Goal: Task Accomplishment & Management: Manage account settings

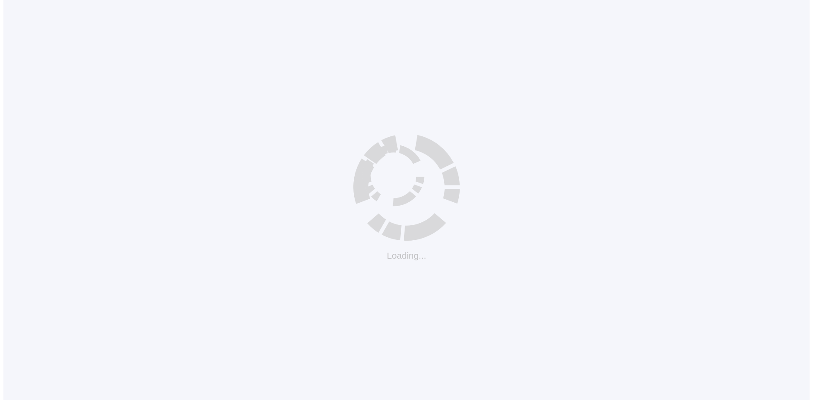
scroll to position [8, 0]
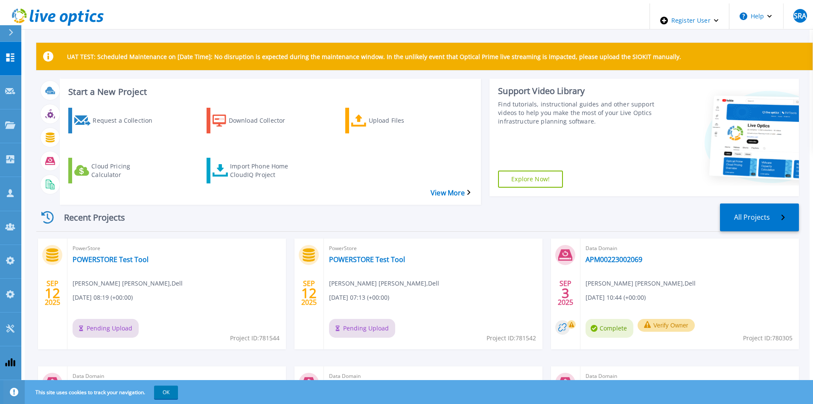
click at [97, 238] on div "PowerStore POWERSTORE Test Tool Syeda Rabiya Alam , Dell 09/12/2025, 08:19 (+00…" at bounding box center [176, 293] width 219 height 111
click at [97, 255] on link "POWERSTORE Test Tool" at bounding box center [111, 259] width 76 height 9
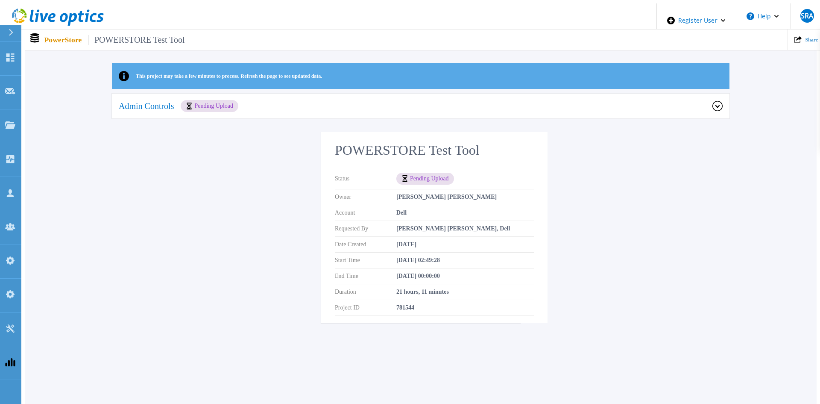
click at [264, 100] on div "Admin Controls Pending Upload" at bounding box center [416, 106] width 594 height 12
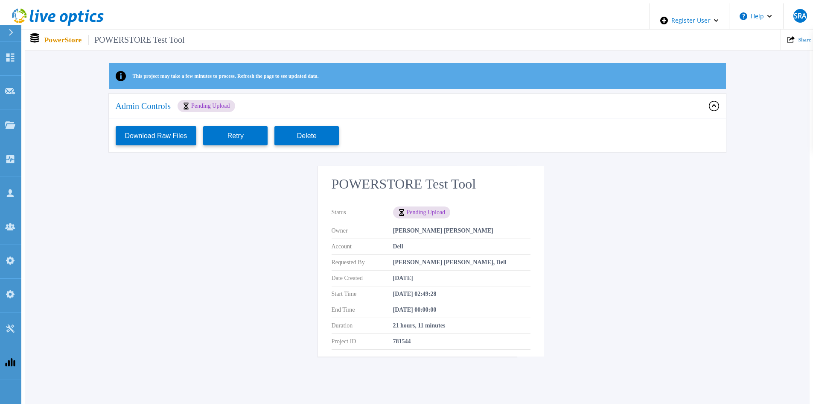
drag, startPoint x: 190, startPoint y: 240, endPoint x: 4, endPoint y: 215, distance: 187.9
click at [190, 240] on div "This project may take a few minutes to process. Refresh the page to see updated…" at bounding box center [417, 214] width 785 height 303
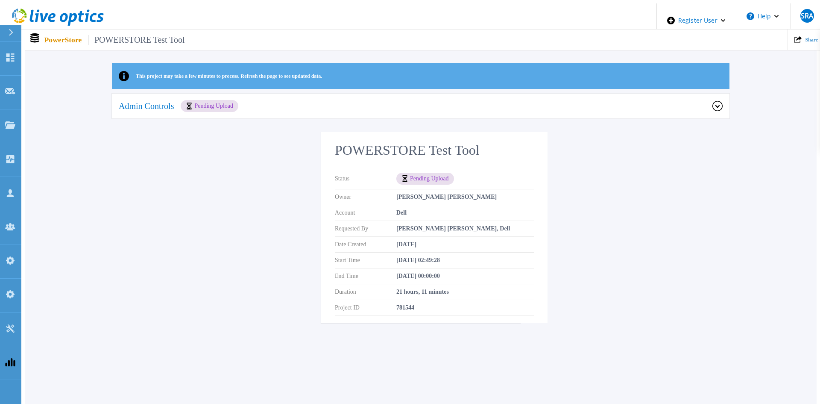
click at [280, 95] on div "Admin Controls Pending Upload" at bounding box center [420, 107] width 617 height 26
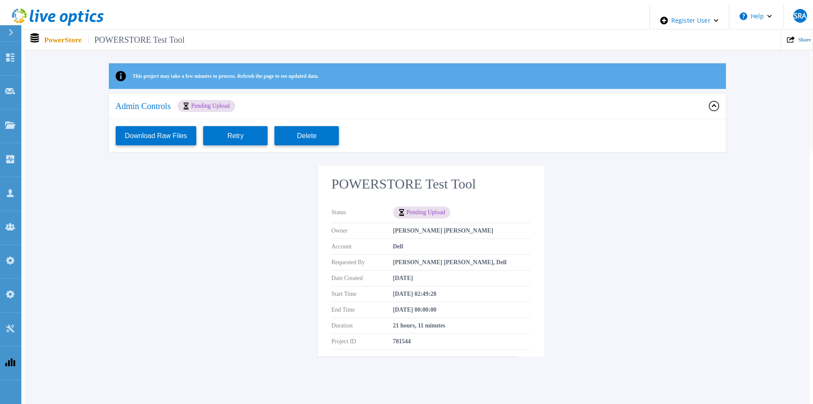
click at [218, 263] on div "This project may take a few minutes to process. Refresh the page to see updated…" at bounding box center [417, 214] width 785 height 303
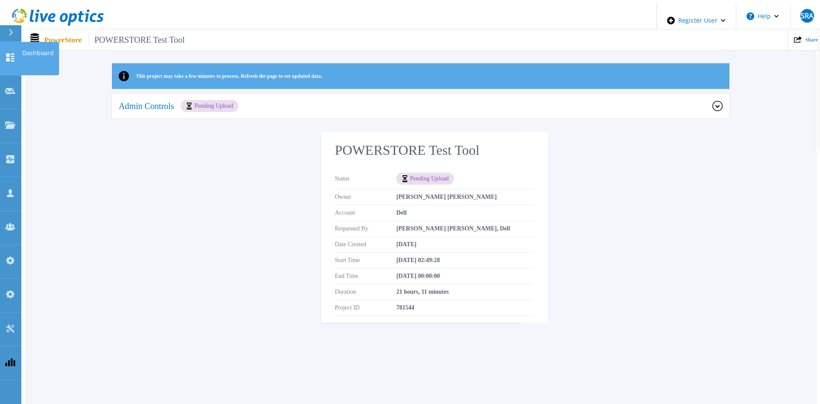
click at [3, 56] on link "Dashboard Dashboard" at bounding box center [10, 59] width 21 height 34
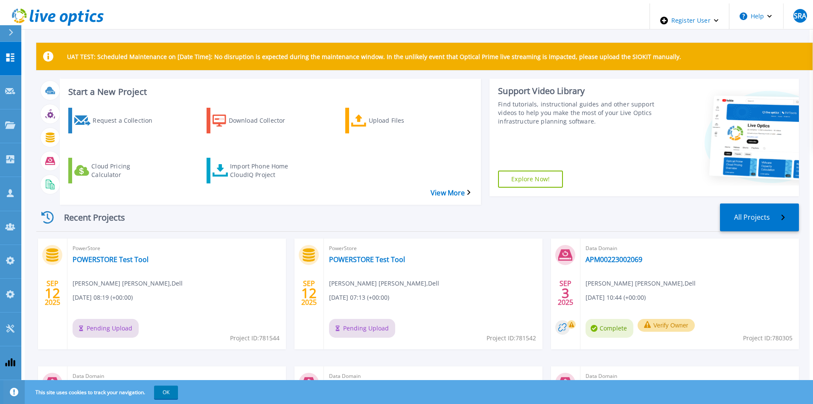
click at [104, 248] on div "PowerStore POWERSTORE Test Tool Syeda Rabiya Alam , Dell 09/12/2025, 08:19 (+00…" at bounding box center [176, 293] width 219 height 111
click at [104, 255] on link "POWERSTORE Test Tool" at bounding box center [111, 259] width 76 height 9
drag, startPoint x: 128, startPoint y: 310, endPoint x: 122, endPoint y: 310, distance: 5.6
click at [122, 319] on span "Pending Upload" at bounding box center [106, 328] width 66 height 19
click at [182, 310] on div "PowerStore POWERSTORE Test Tool Syeda Rabiya Alam , Dell 09/12/2025, 08:19 (+00…" at bounding box center [176, 293] width 219 height 111
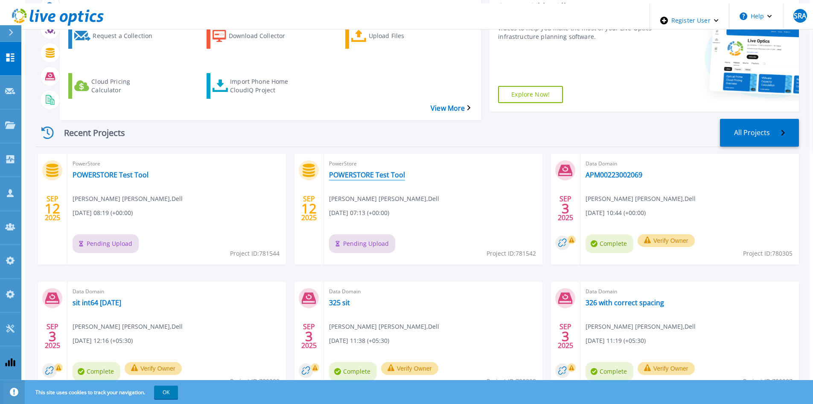
scroll to position [85, 0]
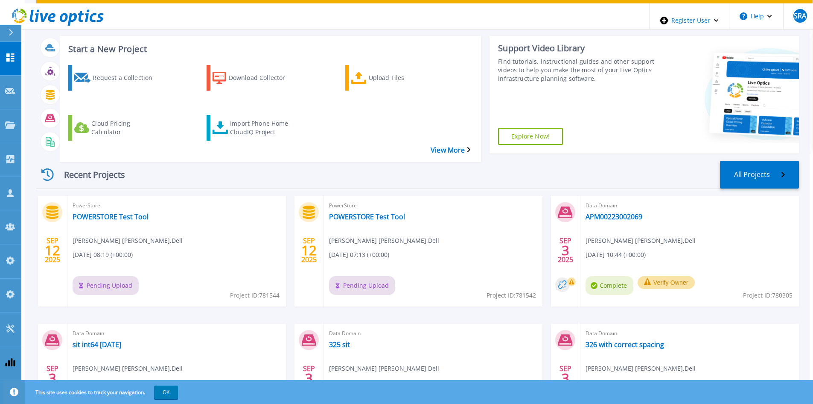
scroll to position [85, 0]
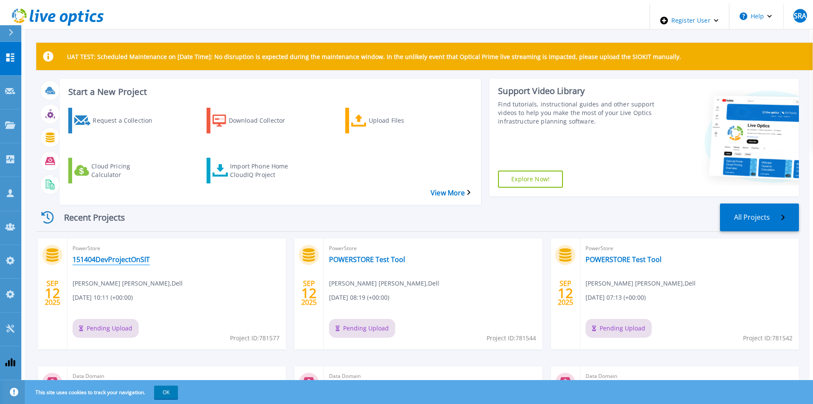
click at [107, 255] on link "151404DevProjectOnSIT" at bounding box center [111, 259] width 77 height 9
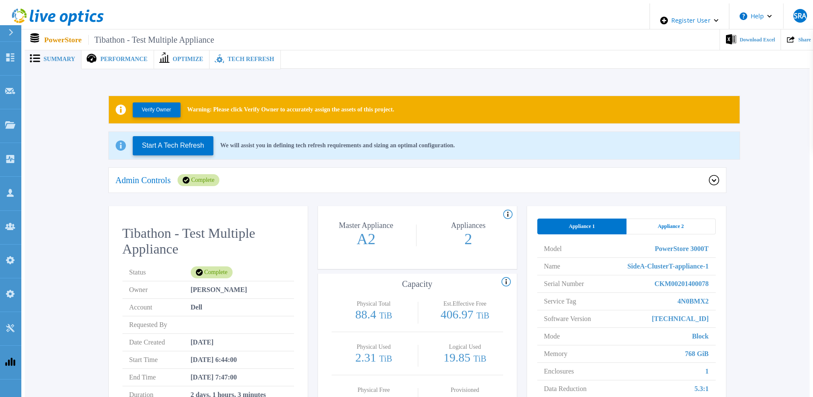
click at [386, 180] on div "Admin Controls Complete" at bounding box center [413, 180] width 594 height 12
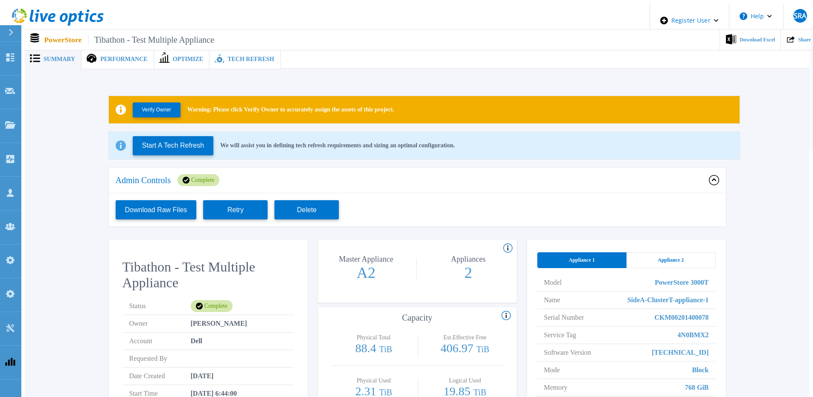
click at [386, 180] on div "Admin Controls Complete" at bounding box center [413, 180] width 594 height 12
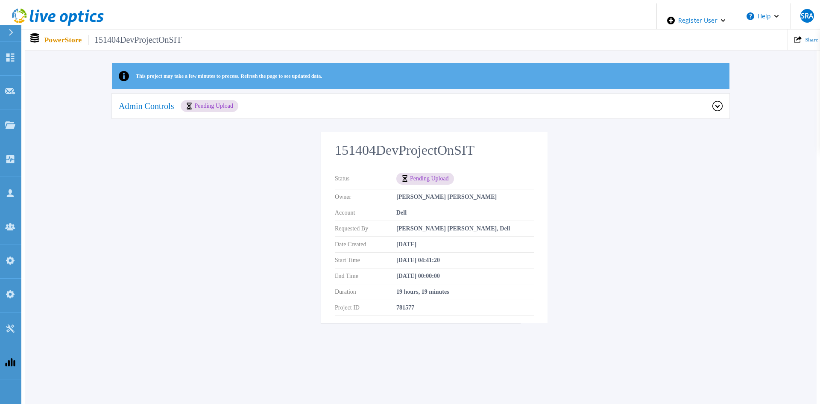
drag, startPoint x: 173, startPoint y: 216, endPoint x: 170, endPoint y: 200, distance: 16.4
click at [172, 211] on div "This project may take a few minutes to process. Refresh the page to see updated…" at bounding box center [421, 197] width 792 height 269
click at [604, 175] on div "This project may take a few minutes to process. Refresh the page to see updated…" at bounding box center [421, 197] width 792 height 269
click at [255, 159] on div "This project may take a few minutes to process. Refresh the page to see updated…" at bounding box center [421, 197] width 792 height 269
click at [653, 242] on div "This project may take a few minutes to process. Refresh the page to see updated…" at bounding box center [421, 197] width 792 height 269
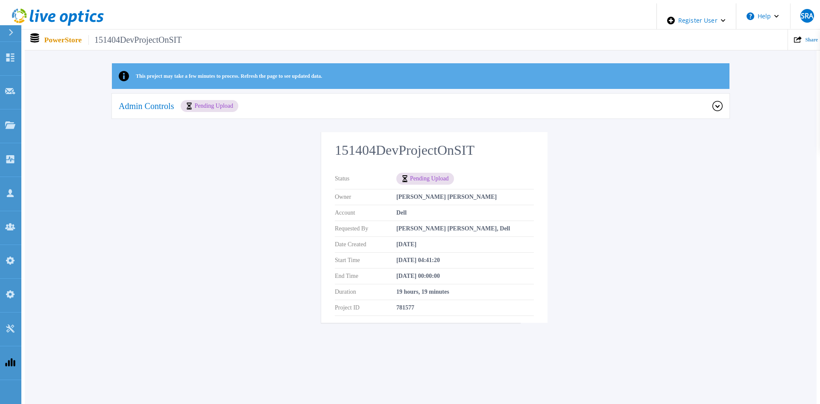
drag, startPoint x: 119, startPoint y: 199, endPoint x: 126, endPoint y: 182, distance: 18.2
click at [120, 195] on div "This project may take a few minutes to process. Refresh the page to see updated…" at bounding box center [421, 197] width 792 height 269
drag, startPoint x: 336, startPoint y: 148, endPoint x: 477, endPoint y: 147, distance: 140.5
click at [477, 147] on h2 "151404DevProjectOnSIT" at bounding box center [434, 150] width 199 height 16
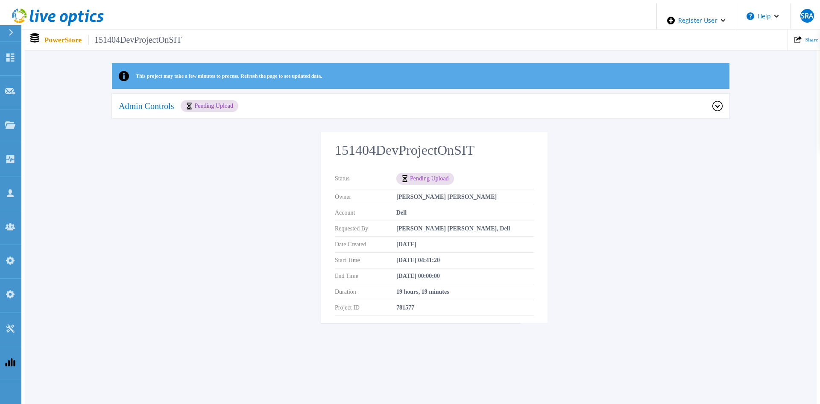
click at [467, 149] on h2 "151404DevProjectOnSIT" at bounding box center [434, 150] width 199 height 16
click at [463, 149] on h2 "151404DevProjectOnSIT" at bounding box center [434, 150] width 199 height 16
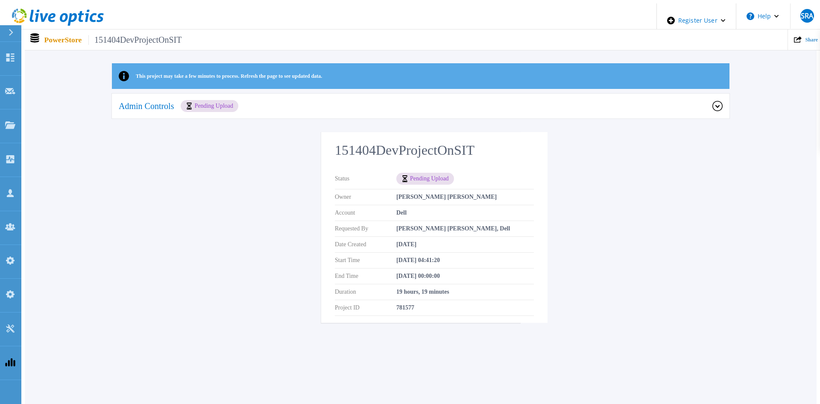
click at [610, 174] on div "This project may take a few minutes to process. Refresh the page to see updated…" at bounding box center [421, 197] width 792 height 269
click at [15, 121] on div "Projects" at bounding box center [25, 125] width 40 height 9
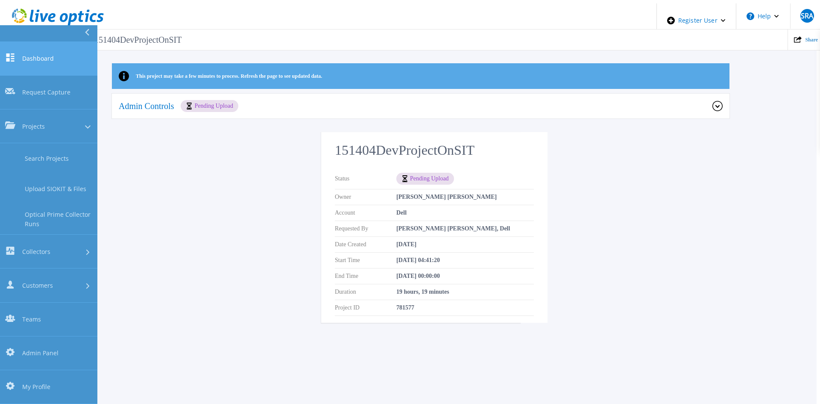
click at [47, 54] on span "Dashboard" at bounding box center [38, 58] width 32 height 9
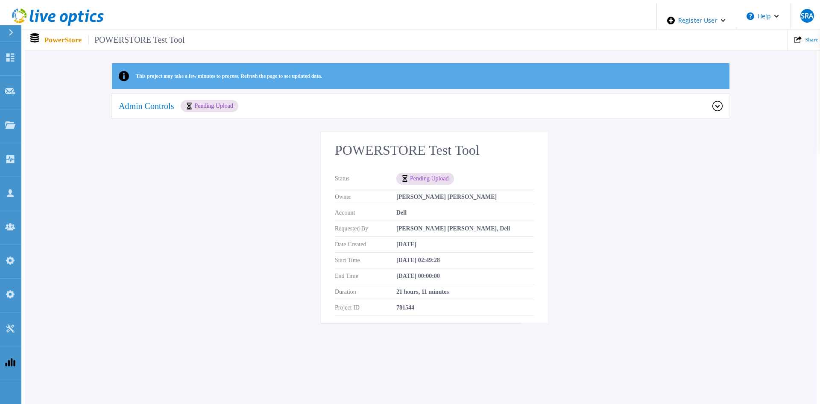
click at [716, 108] on div "Admin Controls Pending Upload" at bounding box center [420, 107] width 617 height 26
click at [631, 119] on div "Admin Controls Pending Upload Download Raw Files Retry Delete" at bounding box center [420, 113] width 617 height 38
click at [629, 107] on div "Admin Controls Pending Upload" at bounding box center [416, 106] width 594 height 12
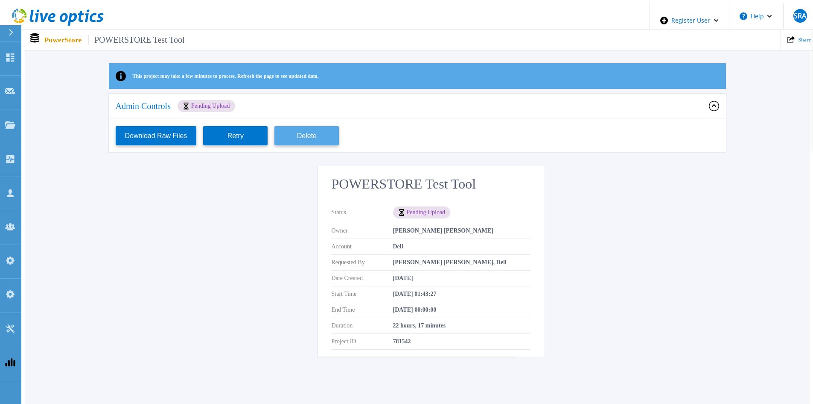
click at [294, 138] on button "Delete" at bounding box center [307, 135] width 64 height 19
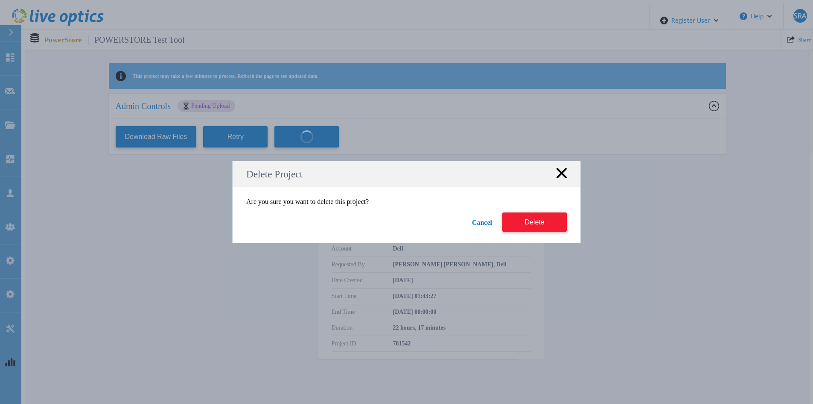
click at [539, 224] on button "Delete" at bounding box center [535, 221] width 64 height 19
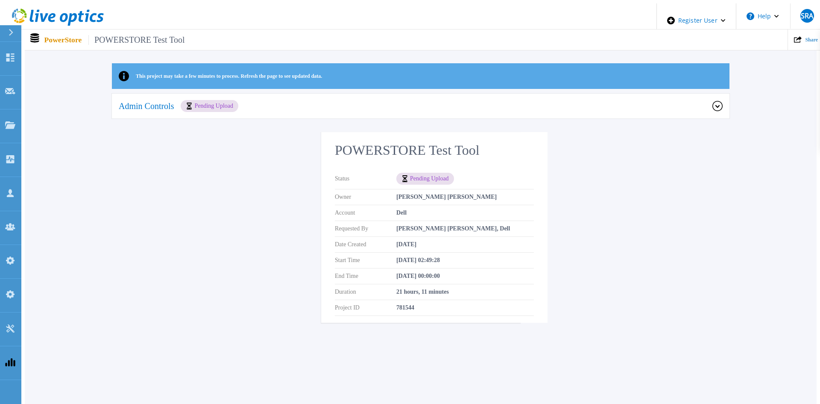
click at [649, 111] on div "Admin Controls Pending Upload" at bounding box center [420, 107] width 617 height 26
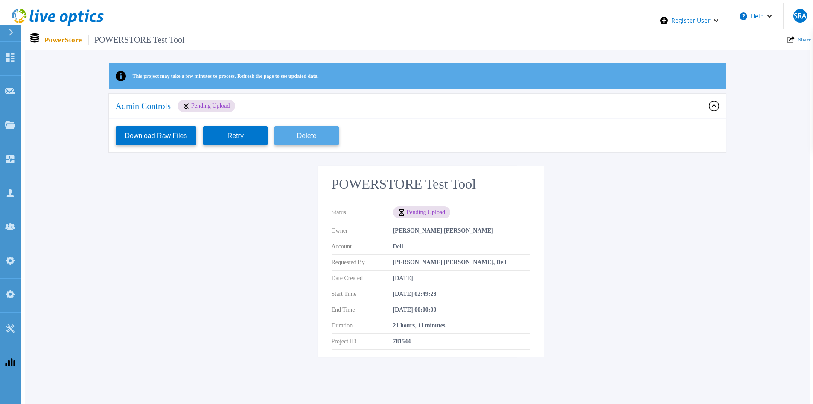
click at [296, 132] on button "Delete" at bounding box center [307, 135] width 64 height 19
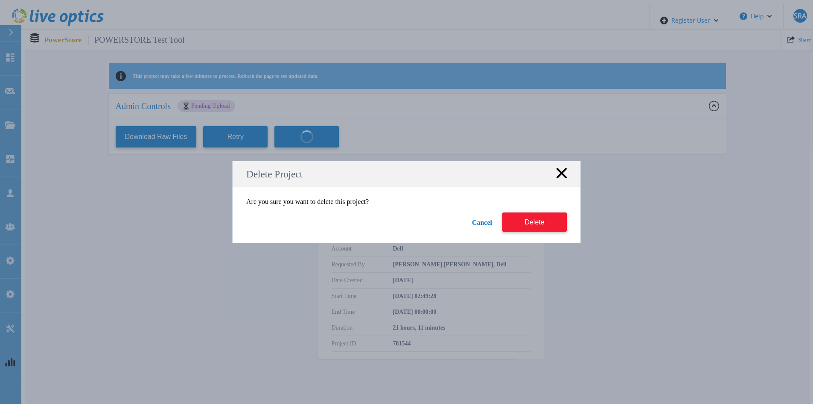
click at [511, 219] on button "Delete" at bounding box center [535, 221] width 64 height 19
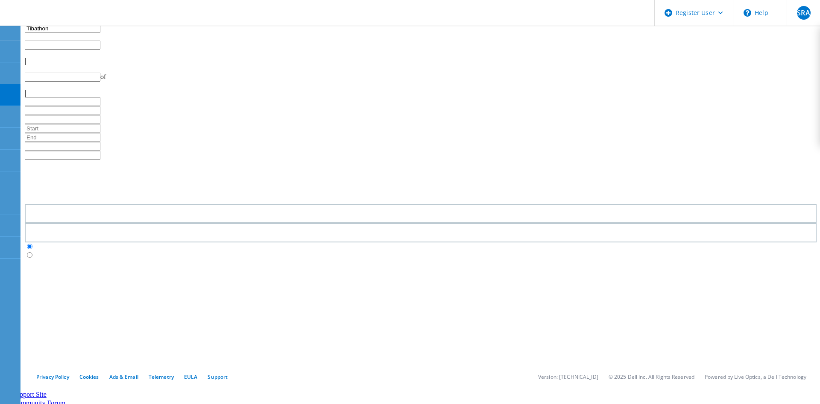
type input "1"
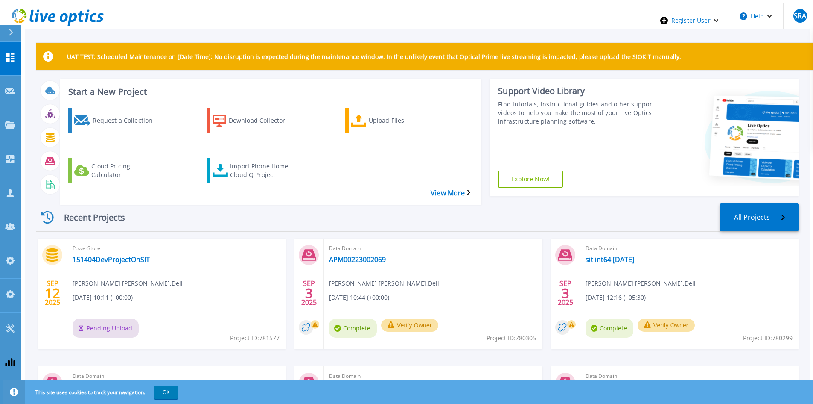
click at [117, 238] on div "PowerStore 151404DevProjectOnSIT [PERSON_NAME] [PERSON_NAME] , Dell [DATE] 10:1…" at bounding box center [176, 293] width 219 height 111
click at [120, 255] on link "151404DevProjectOnSIT" at bounding box center [111, 259] width 77 height 9
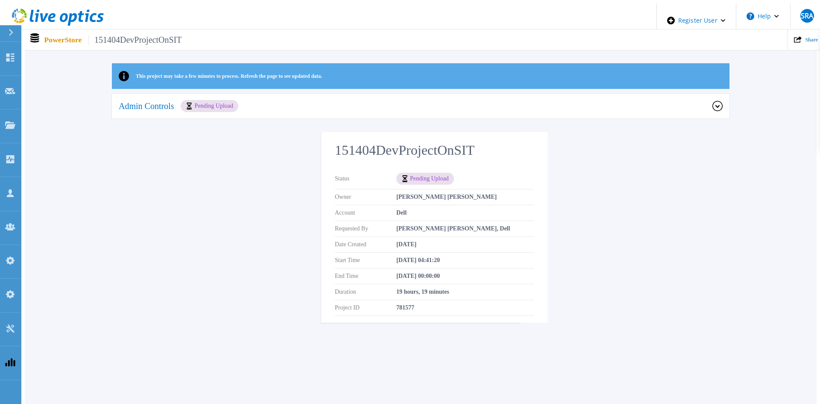
click at [369, 101] on div "Admin Controls Pending Upload" at bounding box center [416, 106] width 594 height 12
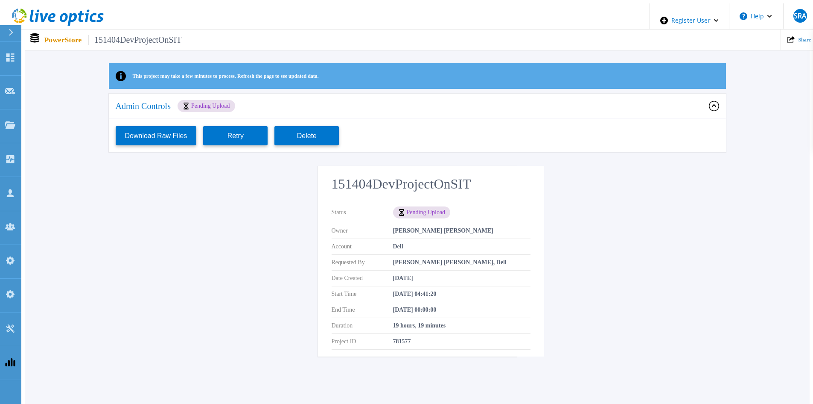
click at [369, 101] on div "Admin Controls Pending Upload" at bounding box center [413, 106] width 594 height 12
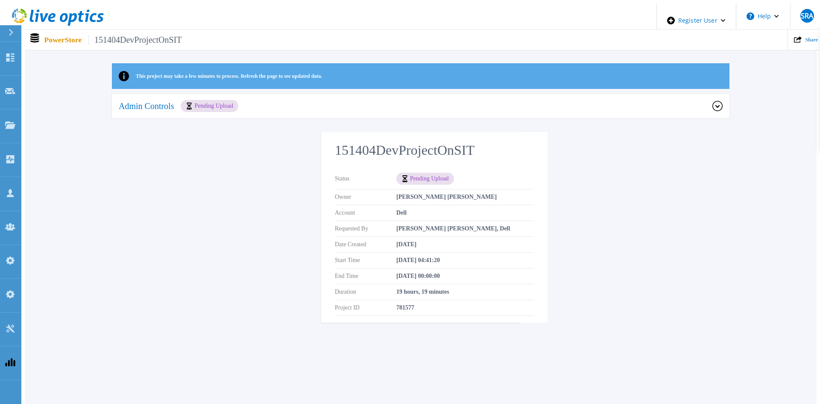
click at [242, 192] on div "This project may take a few minutes to process. Refresh the page to see updated…" at bounding box center [421, 197] width 792 height 269
click at [717, 94] on div "Admin Controls Pending Upload" at bounding box center [420, 107] width 617 height 26
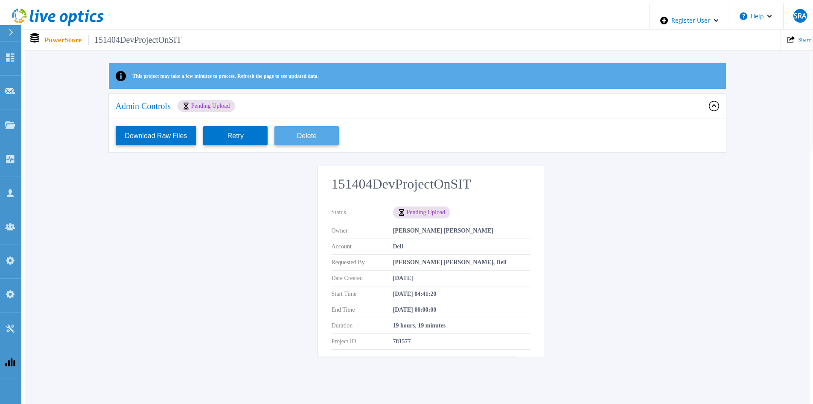
click at [336, 133] on button "Delete" at bounding box center [307, 135] width 64 height 19
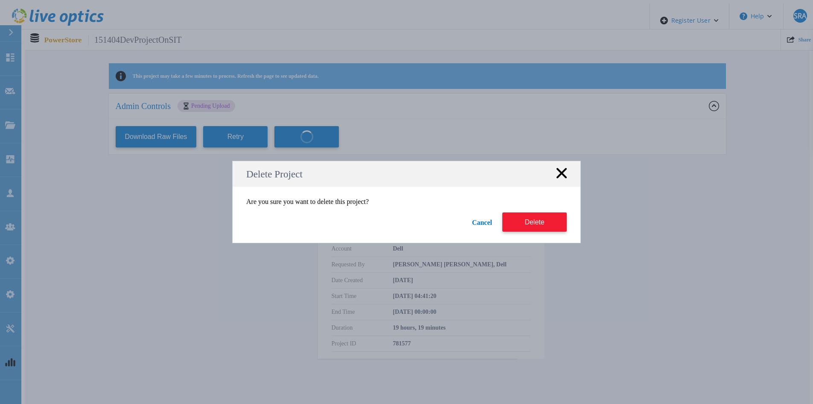
click at [537, 221] on button "Delete" at bounding box center [535, 221] width 64 height 19
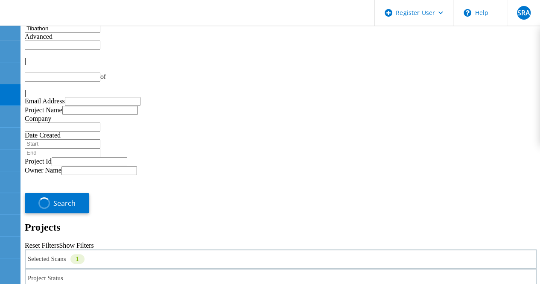
type input "1"
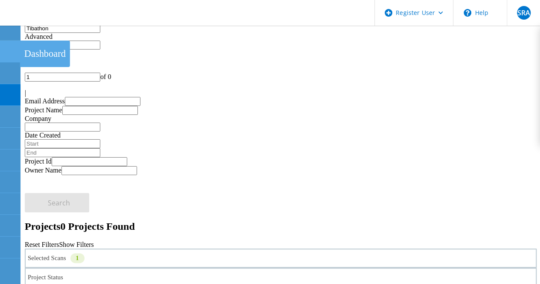
drag, startPoint x: 8, startPoint y: 49, endPoint x: 13, endPoint y: 49, distance: 5.1
click at [9, 49] on icon at bounding box center [10, 51] width 10 height 8
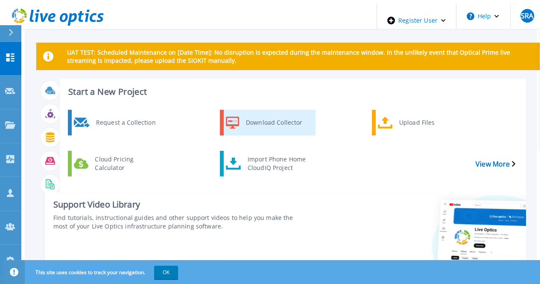
click at [234, 117] on icon at bounding box center [233, 123] width 14 height 12
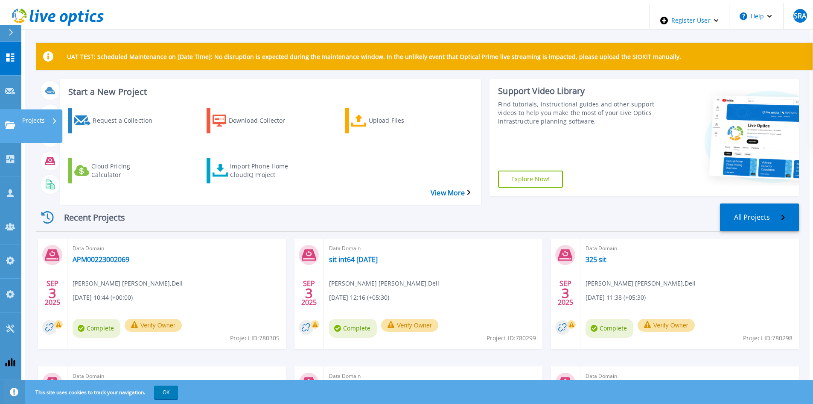
click at [17, 109] on link "Projects Projects" at bounding box center [10, 126] width 21 height 34
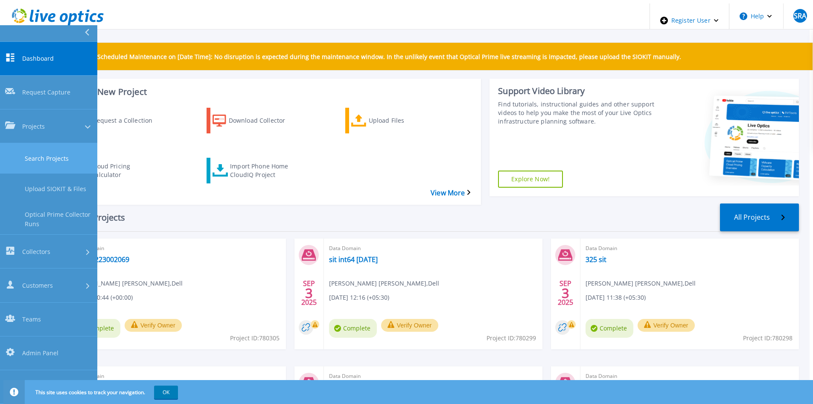
click at [49, 143] on link "Search Projects" at bounding box center [48, 158] width 97 height 30
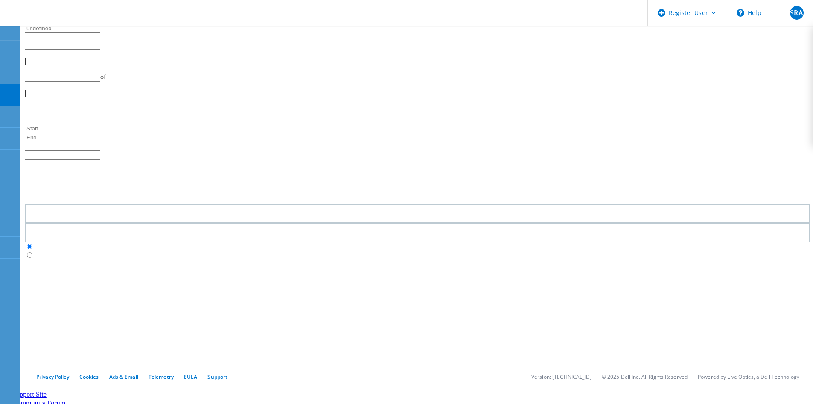
type input "1"
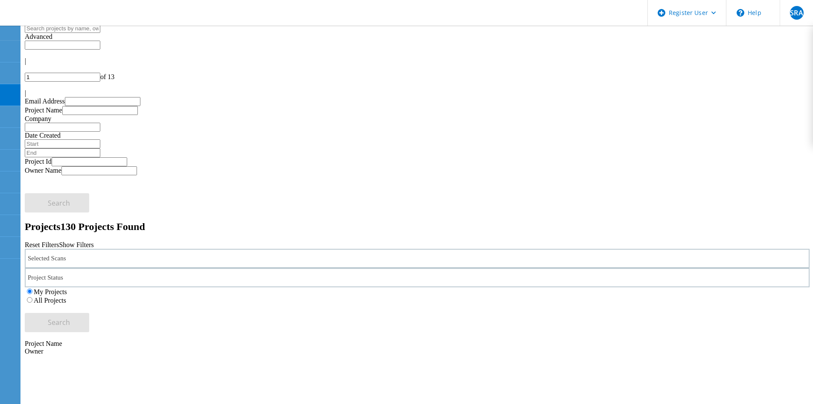
click at [165, 249] on div "Selected Scans" at bounding box center [417, 258] width 785 height 19
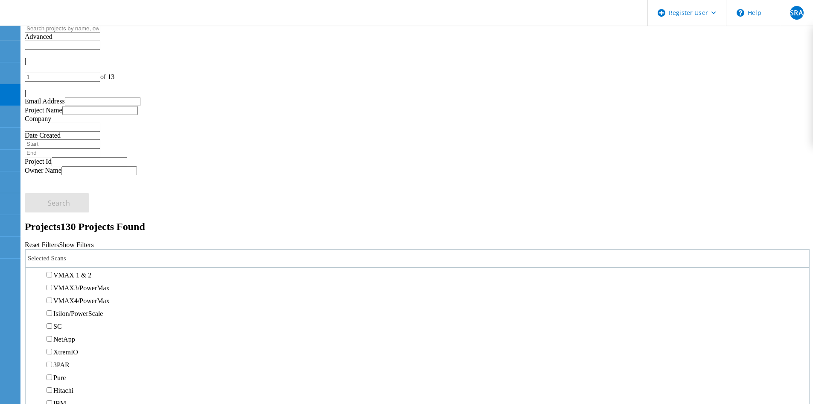
scroll to position [214, 0]
click at [76, 240] on div "PowerStore" at bounding box center [417, 246] width 775 height 13
click at [71, 243] on label "PowerStore" at bounding box center [69, 246] width 32 height 7
click at [52, 244] on input "PowerStore" at bounding box center [50, 247] width 6 height 6
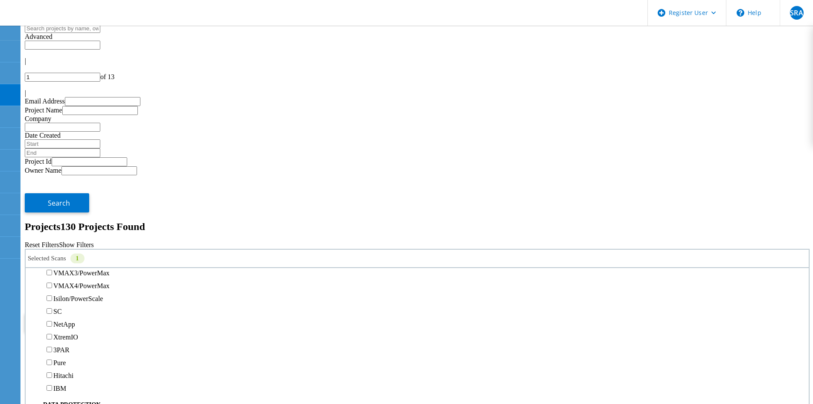
click at [66, 296] on label "All Projects" at bounding box center [50, 299] width 32 height 7
click at [32, 297] on input "All Projects" at bounding box center [30, 300] width 6 height 6
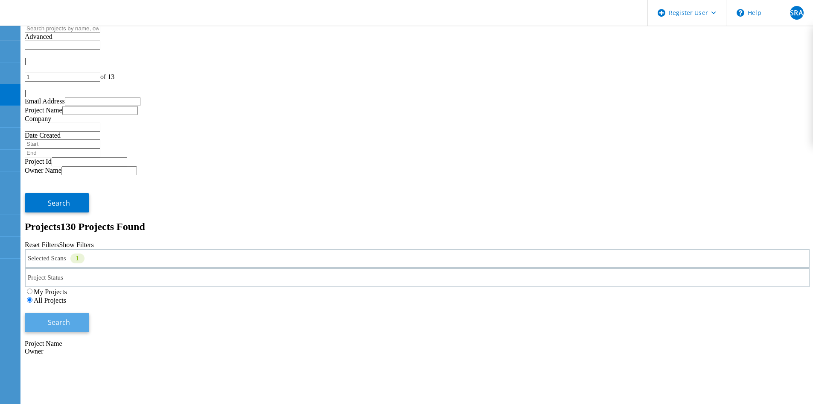
click at [70, 317] on span "Search" at bounding box center [59, 321] width 22 height 9
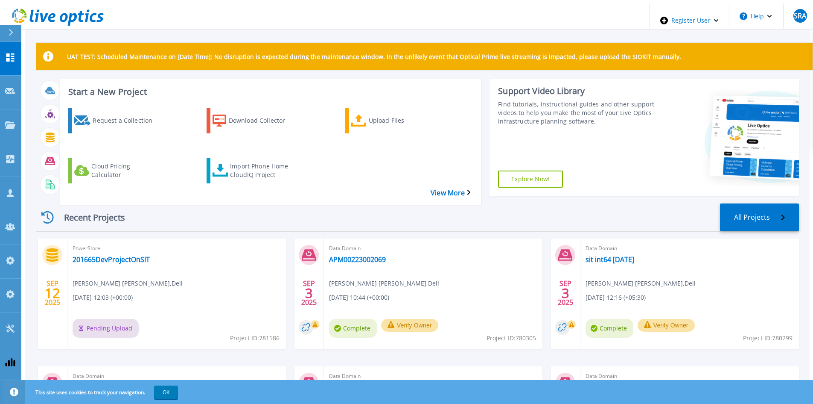
click at [102, 243] on span "PowerStore" at bounding box center [177, 247] width 208 height 9
click at [105, 255] on link "201665DevProjectOnSIT" at bounding box center [111, 259] width 77 height 9
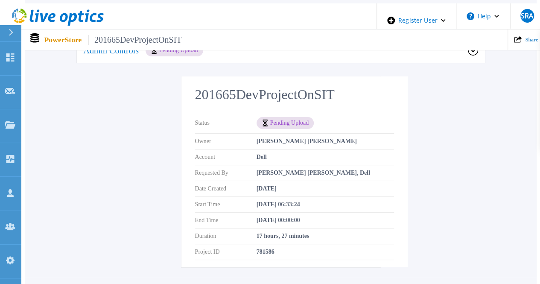
scroll to position [43, 0]
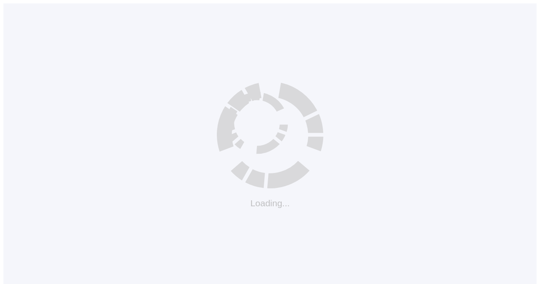
scroll to position [8, 0]
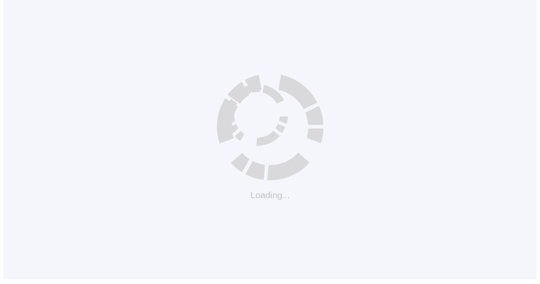
click at [311, 210] on div "Loading..." at bounding box center [269, 137] width 533 height 284
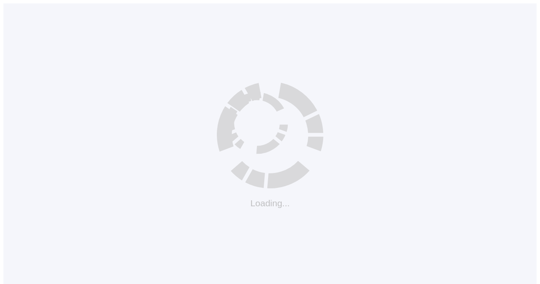
scroll to position [8, 0]
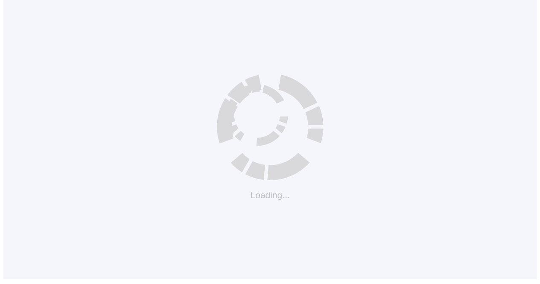
click at [206, 76] on div "Loading..." at bounding box center [269, 137] width 533 height 284
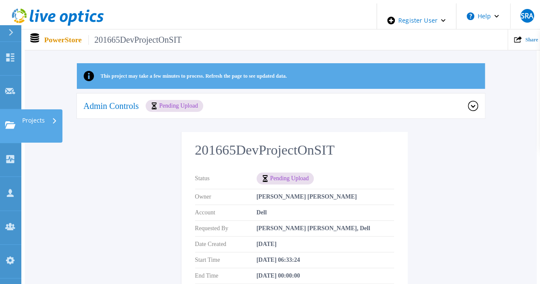
drag, startPoint x: 10, startPoint y: 94, endPoint x: 3, endPoint y: 102, distance: 10.0
click at [3, 109] on link "Projects Projects" at bounding box center [10, 126] width 21 height 34
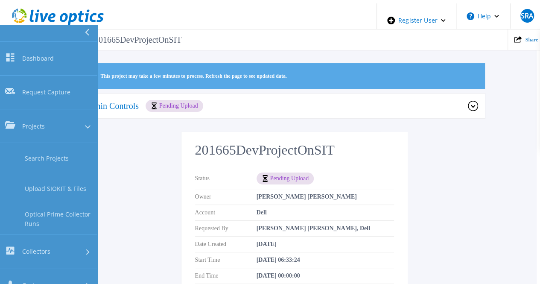
click at [448, 94] on div "Admin Controls Pending Upload" at bounding box center [281, 107] width 408 height 26
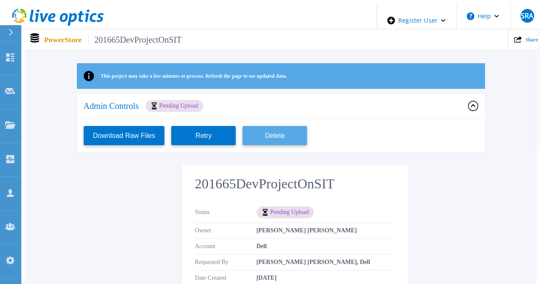
click at [266, 134] on button "Delete" at bounding box center [275, 135] width 64 height 19
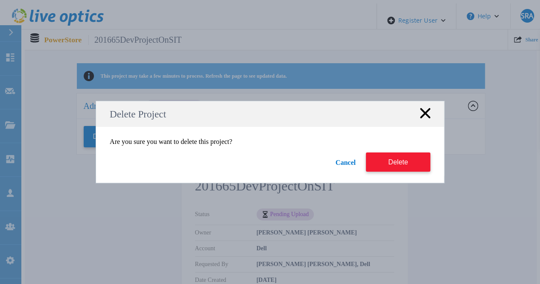
click at [388, 165] on button "Delete" at bounding box center [398, 161] width 64 height 19
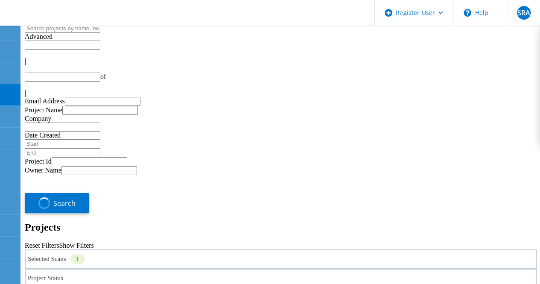
type input "1"
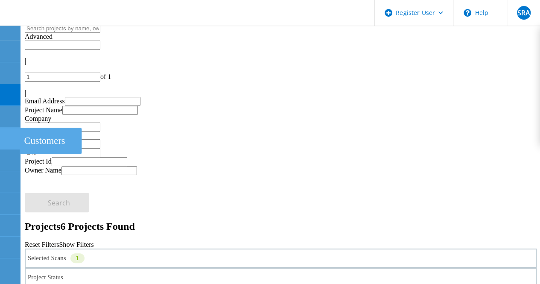
click at [64, 143] on div "Customers" at bounding box center [51, 141] width 62 height 26
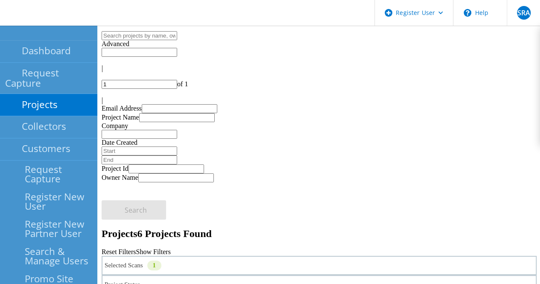
click at [200, 256] on div "Selected Scans 1" at bounding box center [319, 265] width 435 height 19
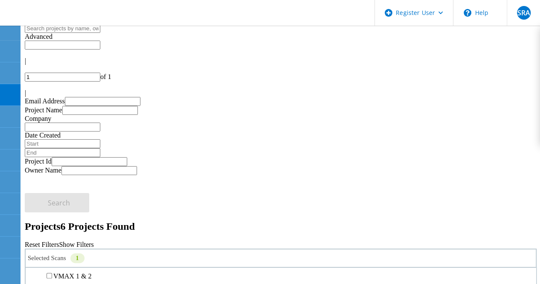
scroll to position [214, 0]
click at [71, 243] on label "PowerStore" at bounding box center [69, 246] width 32 height 7
click at [52, 244] on input "PowerStore" at bounding box center [50, 247] width 6 height 6
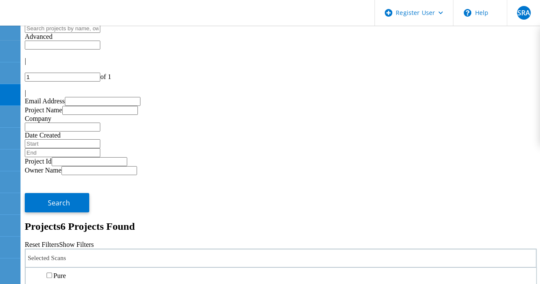
scroll to position [342, 0]
click at [66, 233] on label "Pure" at bounding box center [59, 234] width 12 height 7
click at [52, 233] on input "Pure" at bounding box center [50, 234] width 6 height 6
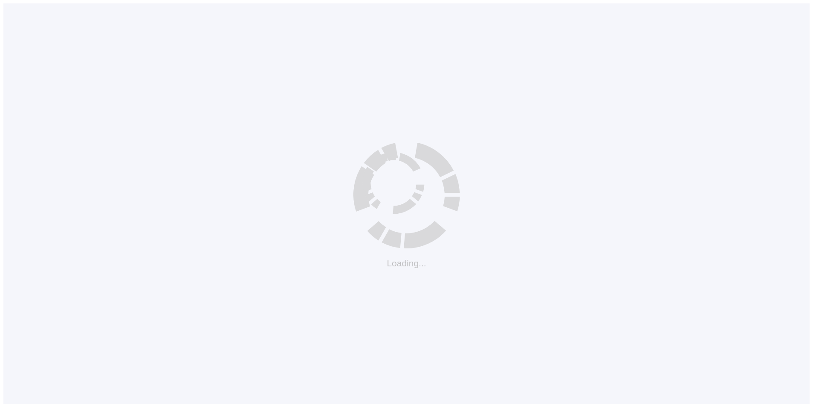
click at [248, 114] on div "Loading..." at bounding box center [406, 205] width 807 height 404
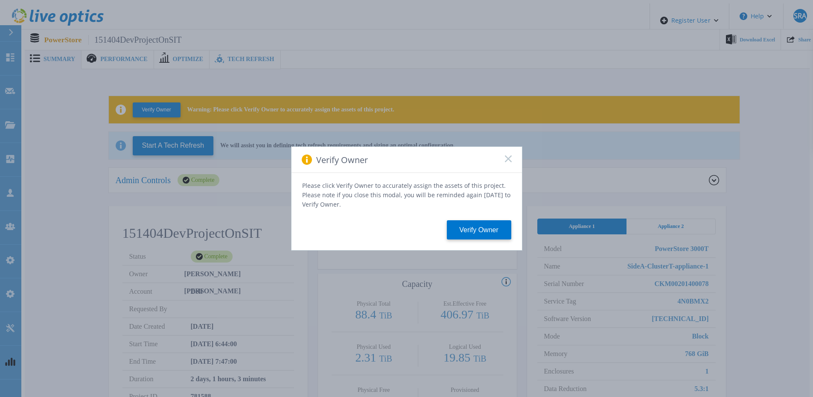
click at [511, 162] on icon at bounding box center [508, 158] width 7 height 7
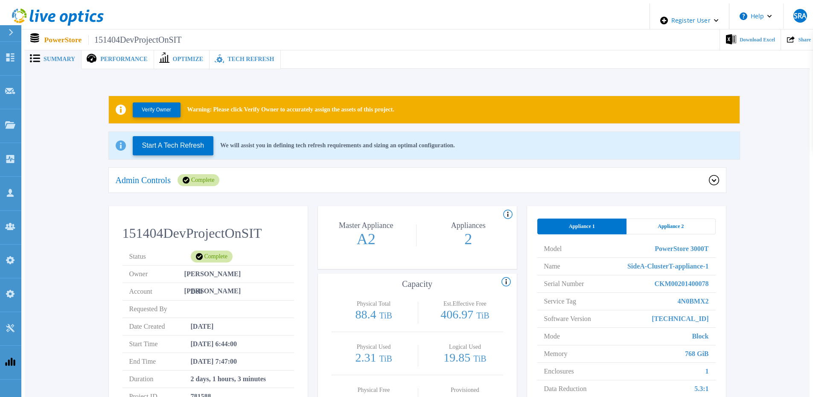
click at [227, 82] on div "Verify Owner Warning: Please click Verify Owner to accurately assign the assets…" at bounding box center [418, 295] width 760 height 427
click at [68, 86] on div "Verify Owner Warning: Please click Verify Owner to accurately assign the assets…" at bounding box center [418, 295] width 760 height 427
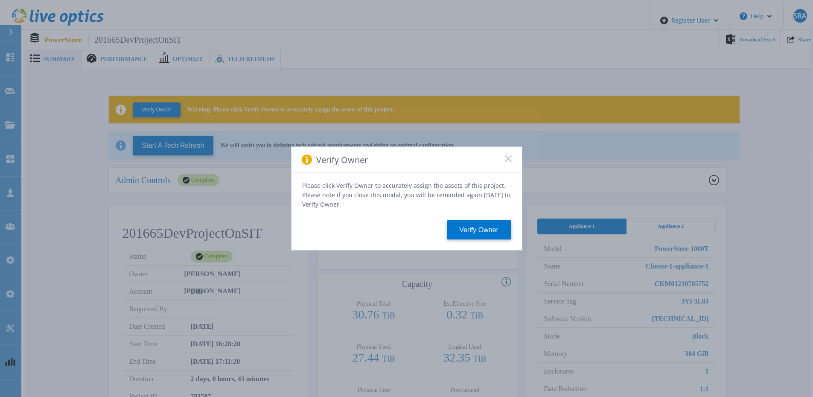
click at [507, 159] on icon at bounding box center [508, 158] width 7 height 7
